Goal: Navigation & Orientation: Find specific page/section

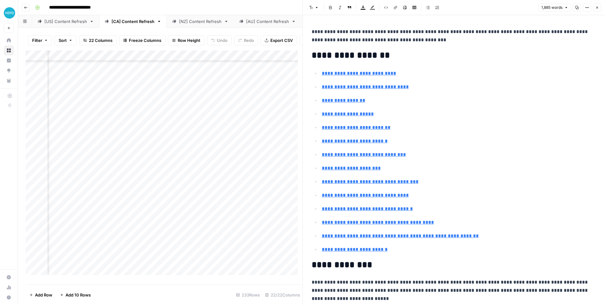
click at [209, 7] on div "**********" at bounding box center [315, 8] width 567 height 10
click at [598, 5] on button "Close" at bounding box center [597, 7] width 8 height 8
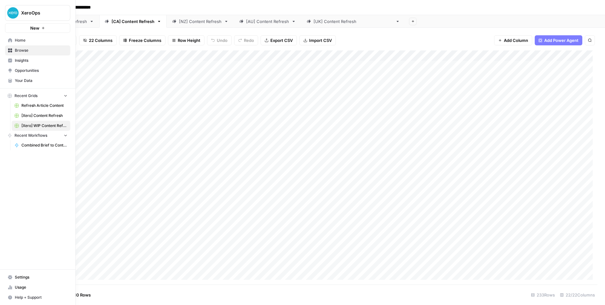
click at [8, 41] on icon at bounding box center [10, 40] width 4 height 4
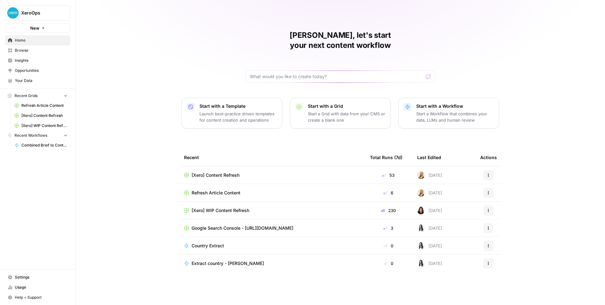
click at [35, 54] on link "Browse" at bounding box center [37, 50] width 65 height 10
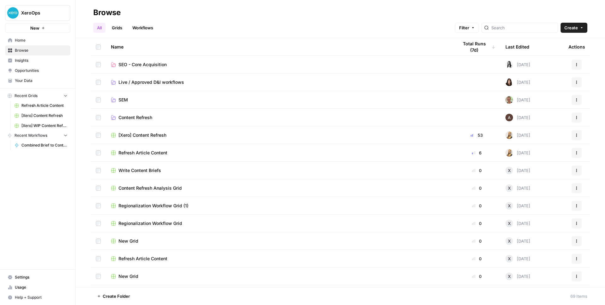
click at [30, 42] on span "Home" at bounding box center [41, 41] width 53 height 6
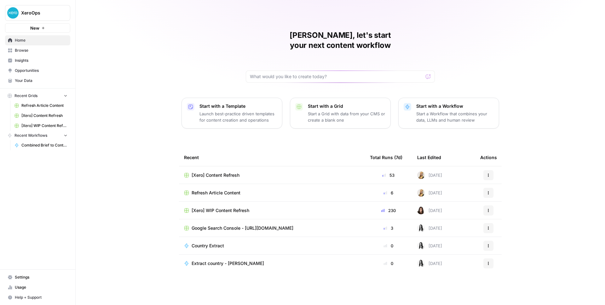
click at [38, 80] on span "Your Data" at bounding box center [41, 81] width 53 height 6
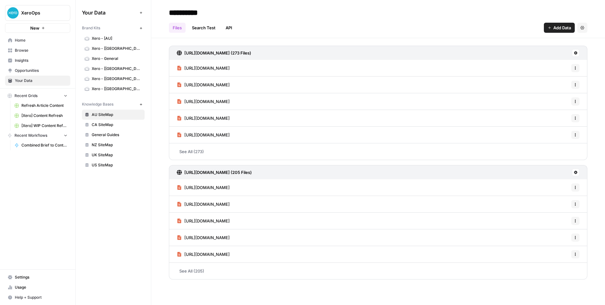
click at [102, 270] on div "Your Data Add Data Brand Kits New Xero - [AU] Xero - [CA] Xero - General Xero -…" at bounding box center [113, 152] width 75 height 305
